Goal: Task Accomplishment & Management: Manage account settings

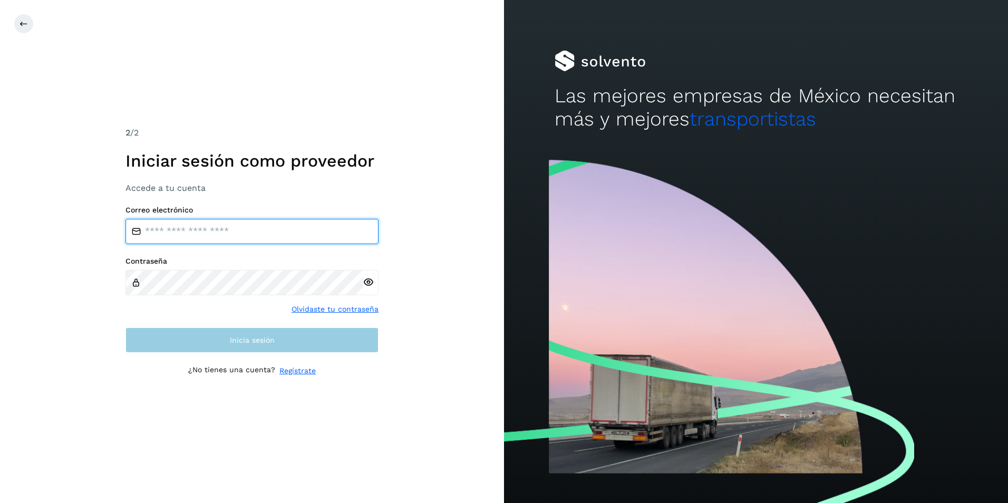
type input "**********"
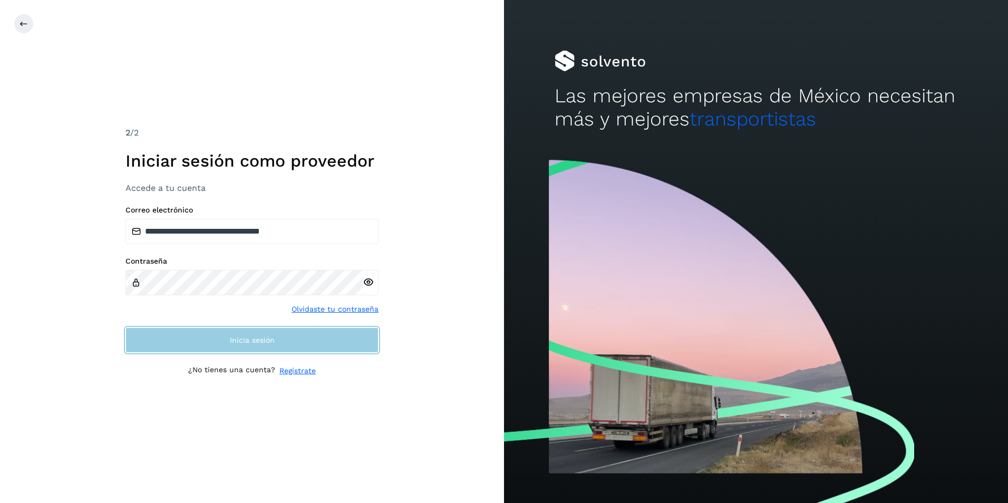
click at [215, 345] on button "Inicia sesión" at bounding box center [251, 339] width 253 height 25
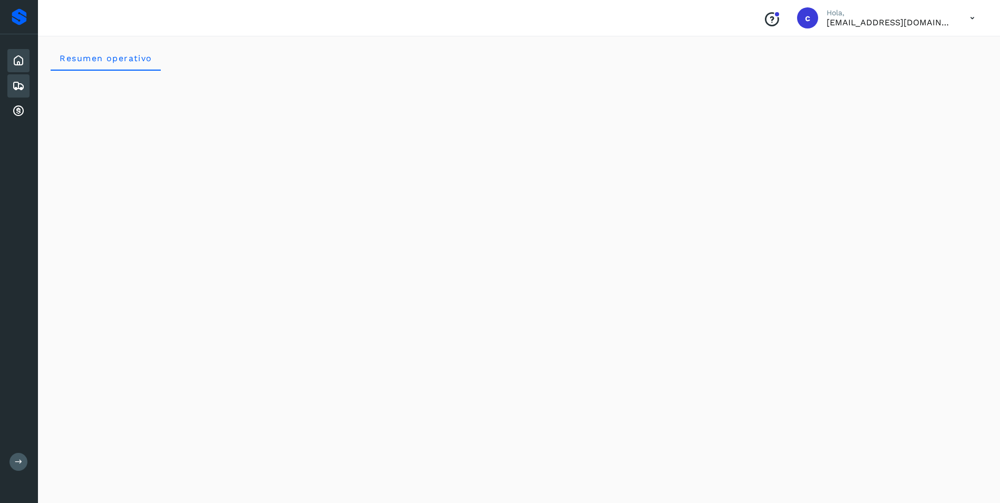
click at [13, 87] on icon at bounding box center [18, 86] width 13 height 13
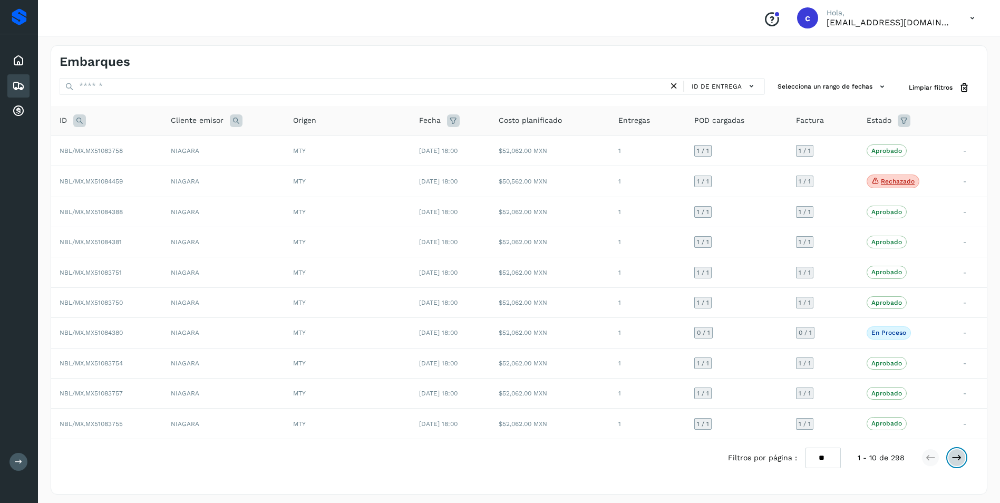
click at [955, 450] on button at bounding box center [957, 458] width 18 height 18
